Goal: Transaction & Acquisition: Book appointment/travel/reservation

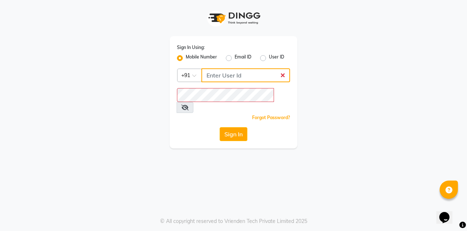
click at [246, 77] on input "Username" at bounding box center [245, 75] width 89 height 14
click at [255, 72] on input "Username" at bounding box center [245, 75] width 89 height 14
click at [250, 73] on input "Username" at bounding box center [245, 75] width 89 height 14
type input "9910665171"
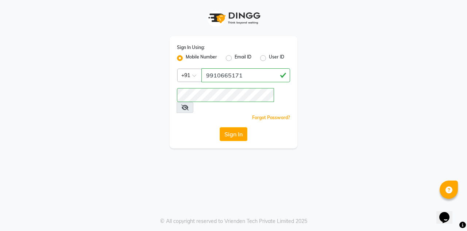
click at [237, 127] on button "Sign In" at bounding box center [234, 134] width 28 height 14
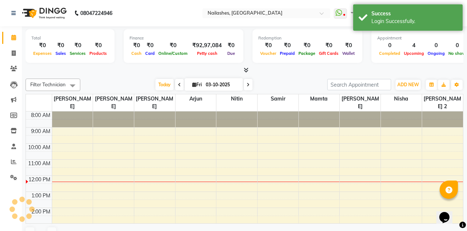
select select "en"
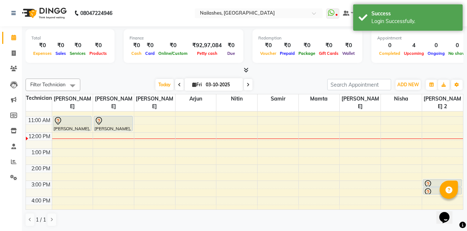
scroll to position [50, 0]
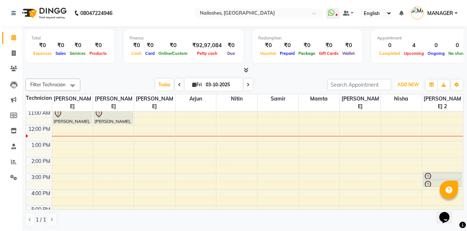
click at [408, 82] on span "ADD NEW" at bounding box center [408, 84] width 22 height 5
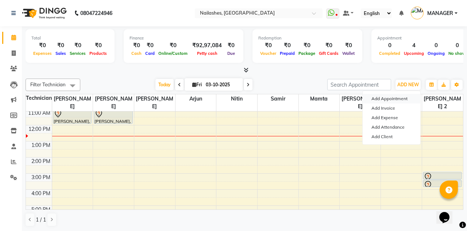
click at [401, 94] on button "Add Appointment" at bounding box center [392, 98] width 58 height 9
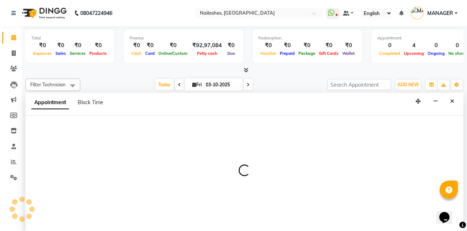
scroll to position [0, 0]
select select "tentative"
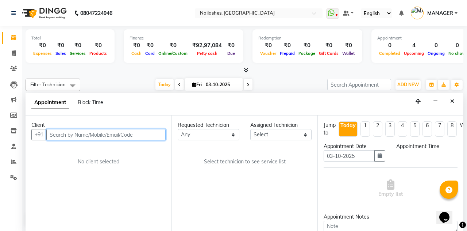
select select "540"
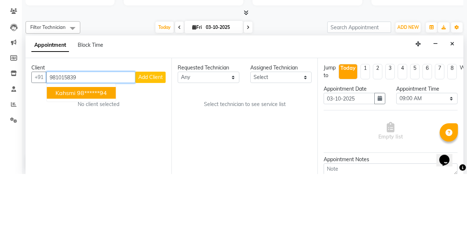
type input "9810158394"
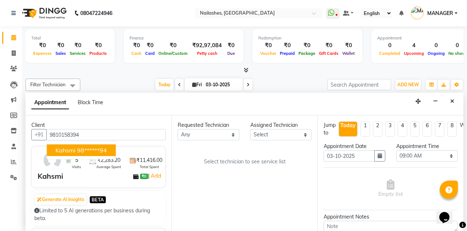
click at [451, 99] on icon "Close" at bounding box center [452, 101] width 4 height 5
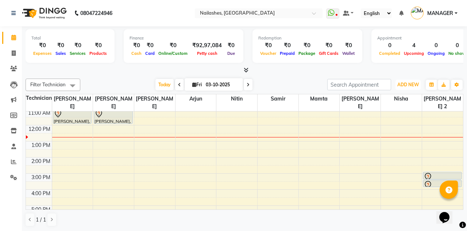
click at [406, 86] on span "ADD NEW" at bounding box center [408, 84] width 22 height 5
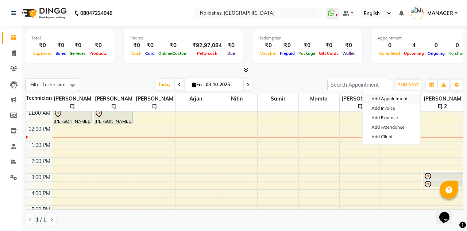
click at [403, 96] on button "Add Appointment" at bounding box center [392, 98] width 58 height 9
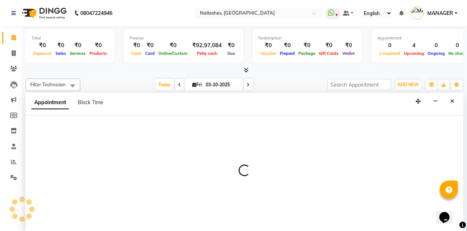
select select "tentative"
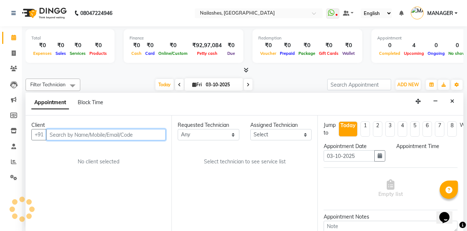
select select "540"
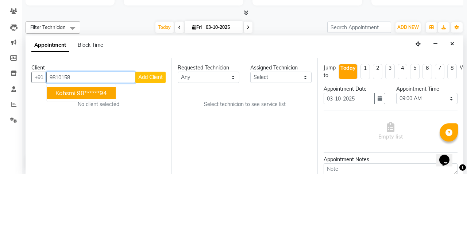
click at [96, 146] on ngb-highlight "98******94" at bounding box center [92, 149] width 30 height 7
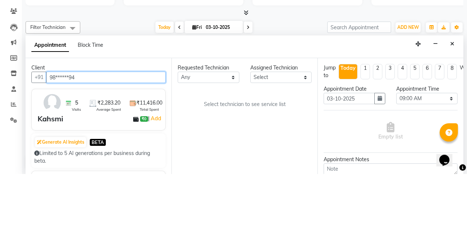
type input "98******94"
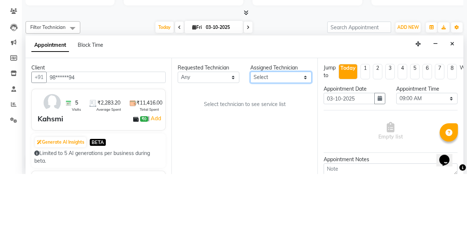
click at [279, 129] on select "Select [PERSON_NAME] [PERSON_NAME] [PERSON_NAME] 2 Arjun Mamta Nisha Nitin [PER…" at bounding box center [281, 134] width 62 height 11
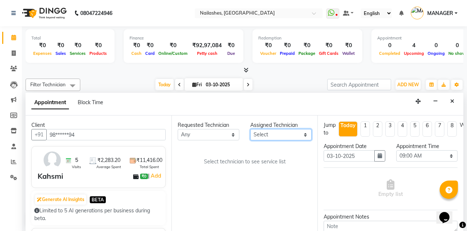
select select "93473"
click at [250, 129] on select "Select [PERSON_NAME] [PERSON_NAME] [PERSON_NAME] 2 Arjun Mamta Nisha Nitin [PER…" at bounding box center [281, 134] width 62 height 11
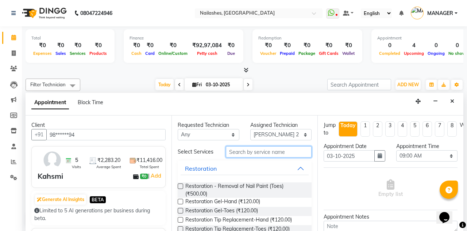
click at [284, 146] on input "text" at bounding box center [269, 151] width 86 height 11
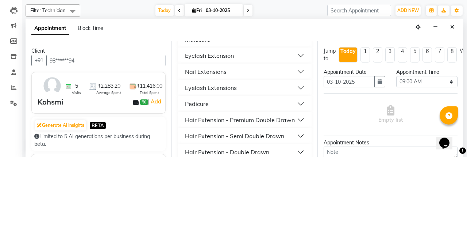
scroll to position [103, 0]
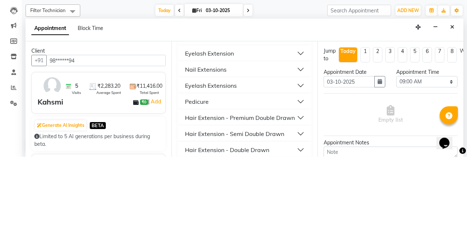
type input "Ex"
click at [224, 128] on ngb-accordion "Restoration Restoration Removal of Extensions-Hand (₹500.00) Restoration Remova…" at bounding box center [245, 177] width 134 height 240
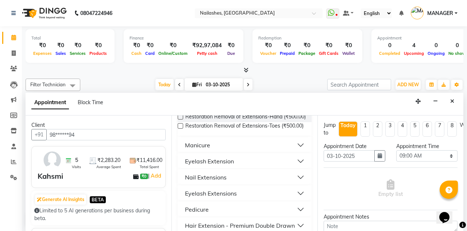
scroll to position [66, 0]
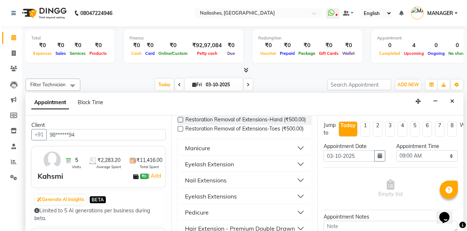
click at [246, 173] on button "Nail Extensions" at bounding box center [245, 179] width 128 height 13
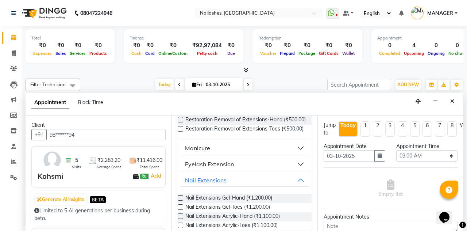
click at [180, 195] on label at bounding box center [180, 197] width 5 height 5
click at [180, 196] on input "checkbox" at bounding box center [180, 198] width 5 height 5
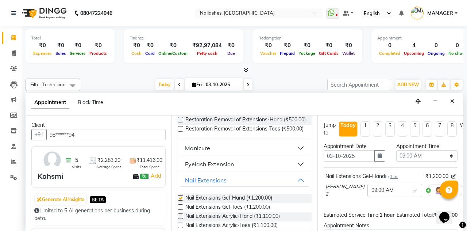
checkbox input "false"
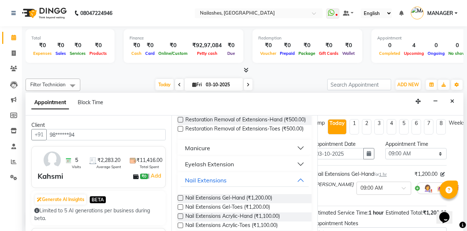
scroll to position [2, 11]
click at [413, 148] on select "Select 09:00 AM 09:15 AM 09:30 AM 09:45 AM 10:00 AM 10:15 AM 10:30 AM 10:45 AM …" at bounding box center [416, 153] width 62 height 11
select select "840"
click at [385, 148] on select "Select 09:00 AM 09:15 AM 09:30 AM 09:45 AM 10:00 AM 10:15 AM 10:30 AM 10:45 AM …" at bounding box center [416, 153] width 62 height 11
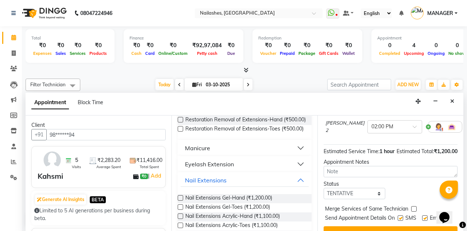
click at [403, 226] on button "Book" at bounding box center [391, 232] width 134 height 13
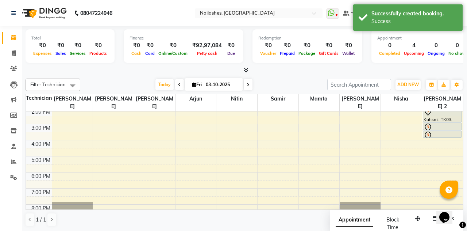
scroll to position [63, 0]
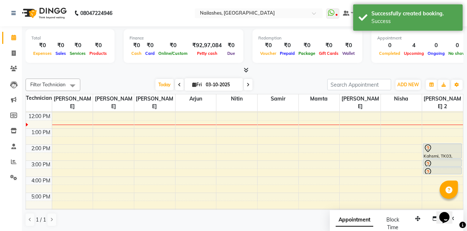
click at [435, 159] on div at bounding box center [443, 163] width 38 height 9
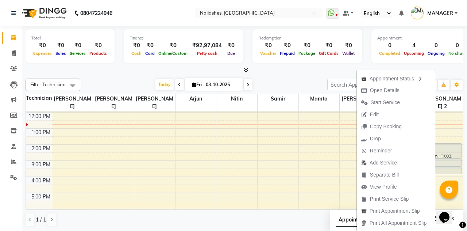
click at [307, 160] on td at bounding box center [257, 164] width 411 height 8
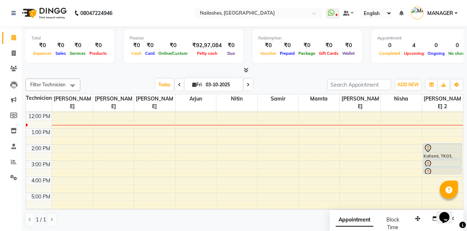
click at [439, 159] on div at bounding box center [443, 163] width 38 height 9
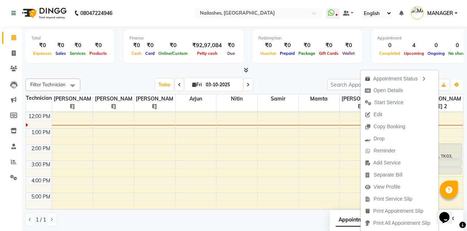
click at [455, 87] on icon "button" at bounding box center [457, 84] width 4 height 4
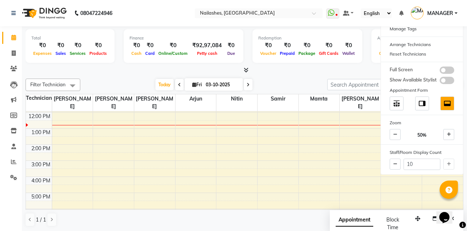
click at [367, 176] on td at bounding box center [257, 180] width 411 height 8
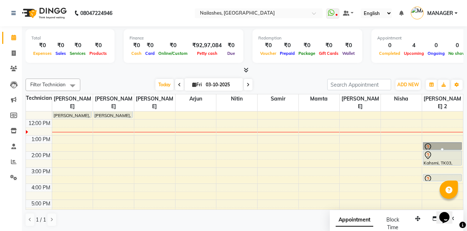
scroll to position [18, 2]
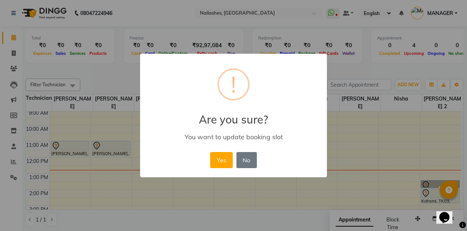
click at [252, 165] on button "No" at bounding box center [246, 160] width 20 height 16
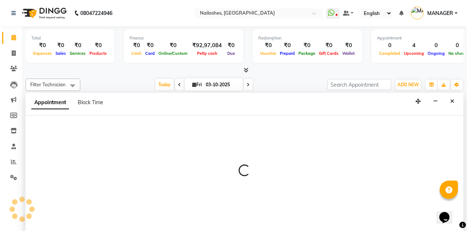
scroll to position [0, 0]
select select "52460"
select select "720"
select select "tentative"
